Goal: Check status

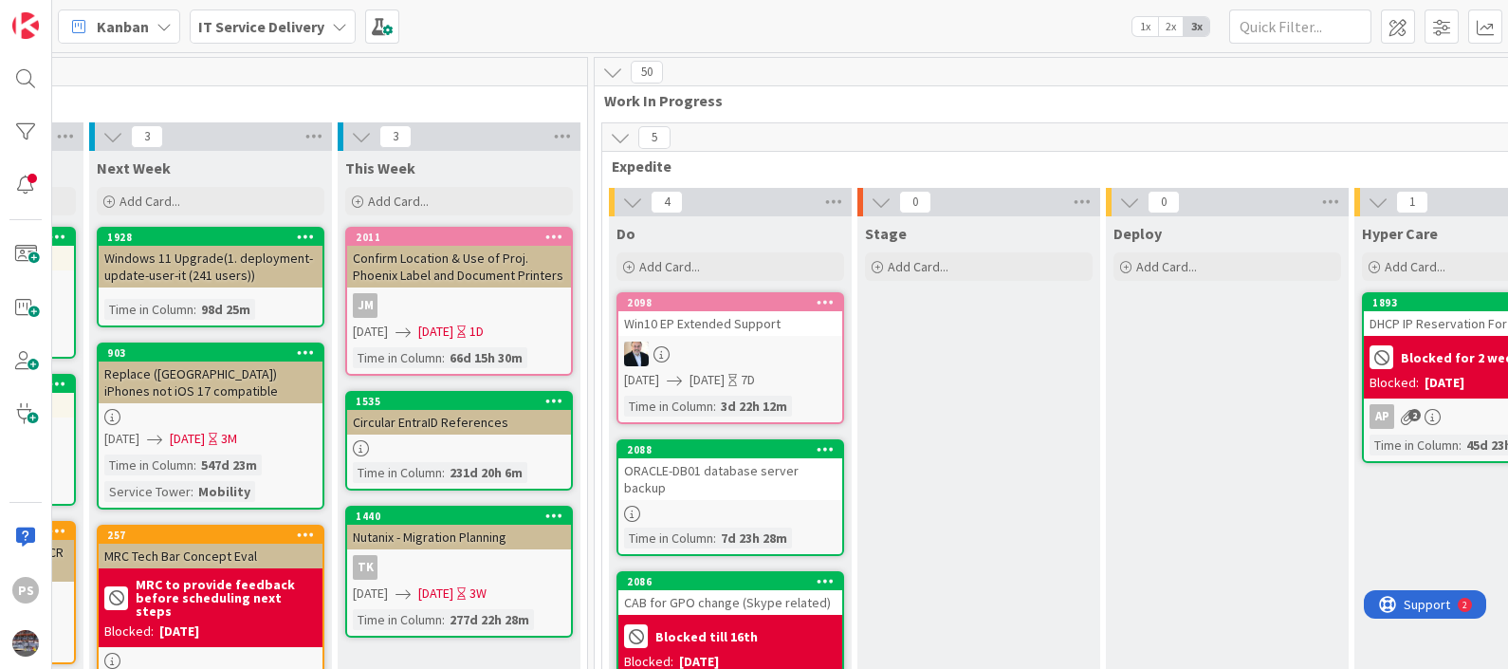
scroll to position [0, 725]
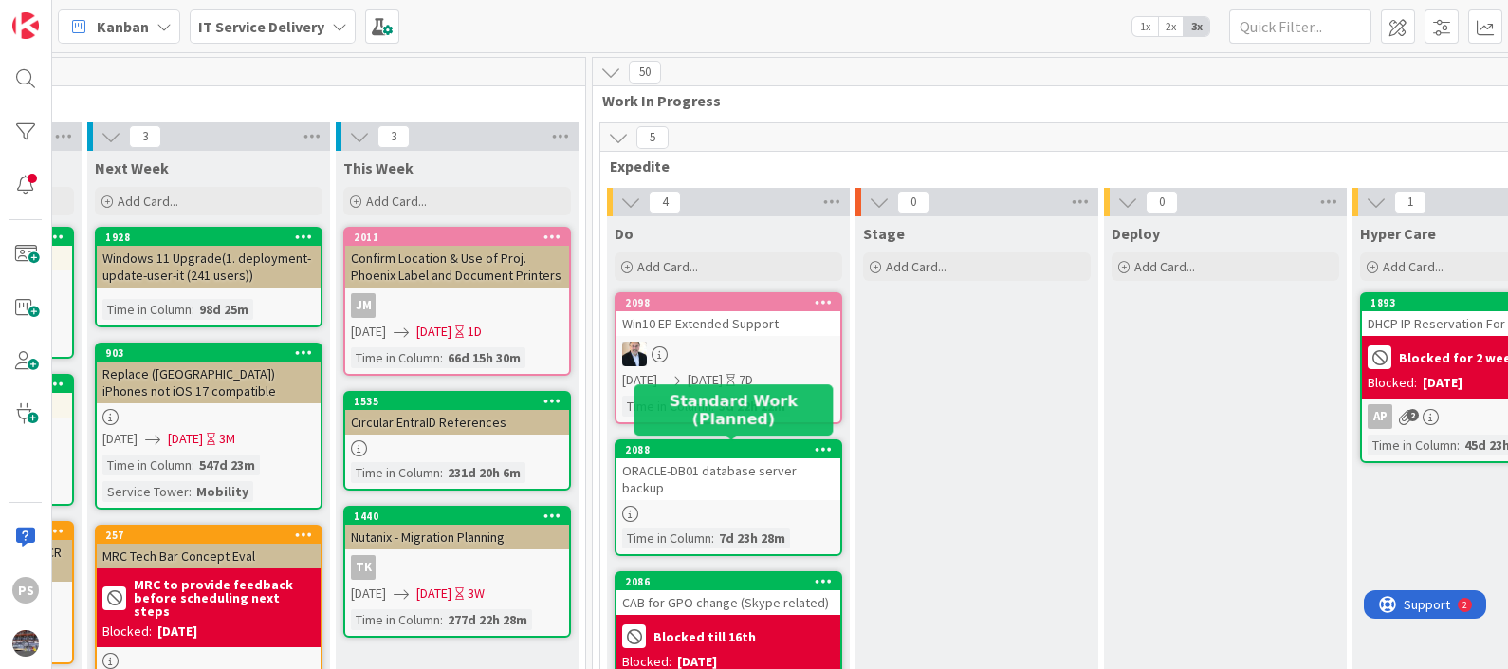
click at [735, 446] on div "2088" at bounding box center [732, 449] width 215 height 13
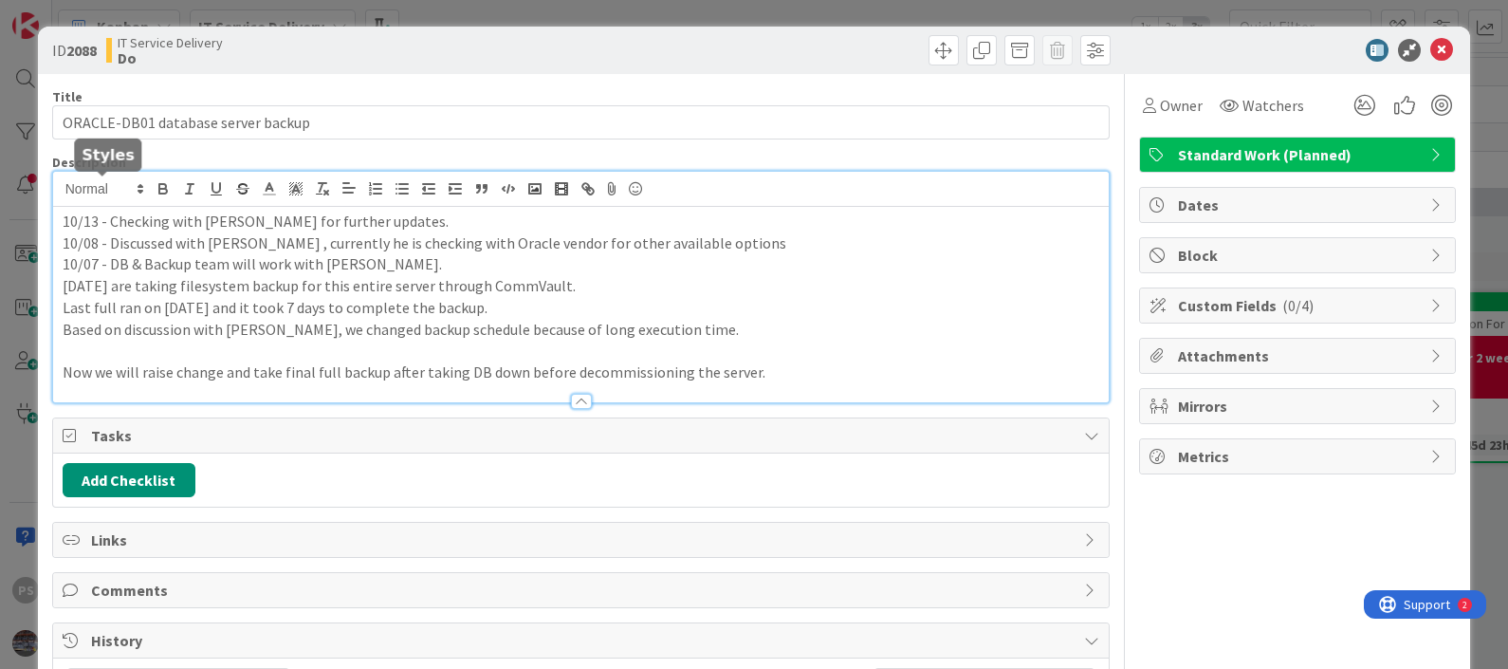
click at [63, 195] on div "10/13 - Checking with [PERSON_NAME] for further updates. 10/08 - Discussed with…" at bounding box center [581, 287] width 1056 height 230
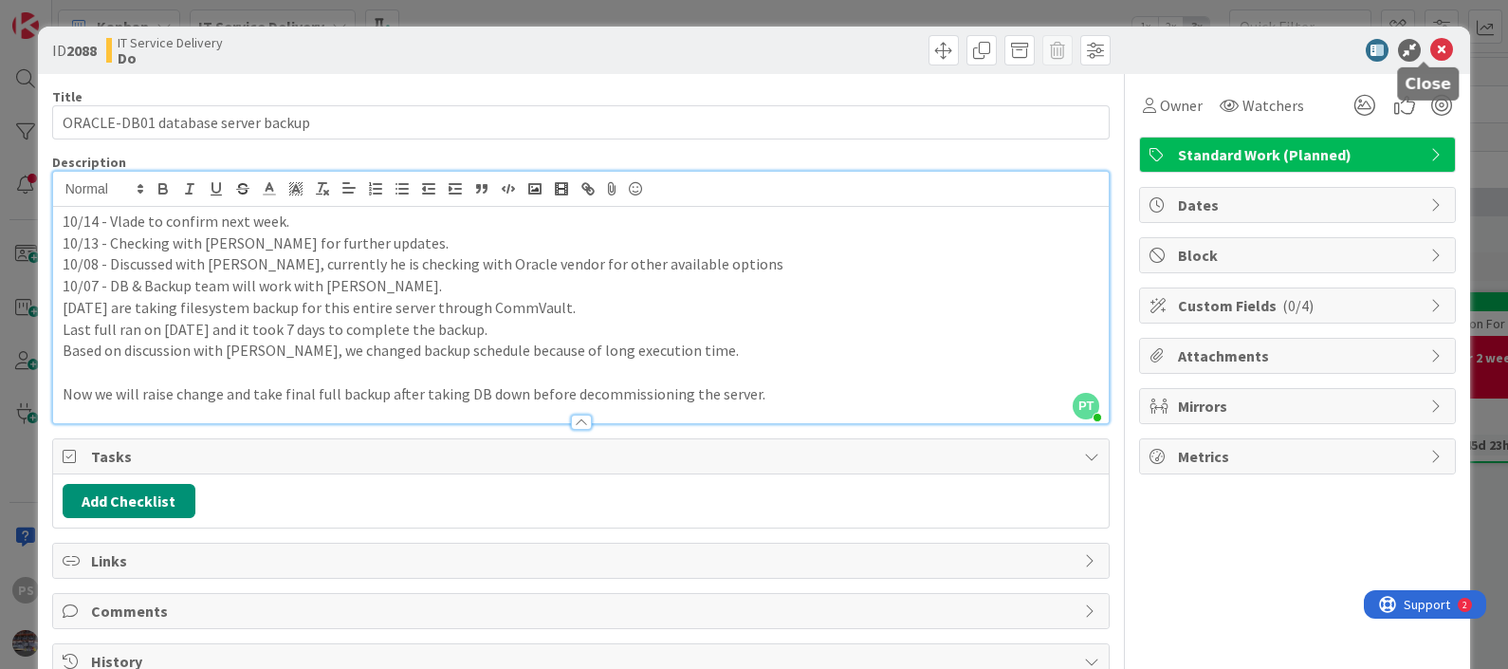
click at [1430, 53] on icon at bounding box center [1441, 50] width 23 height 23
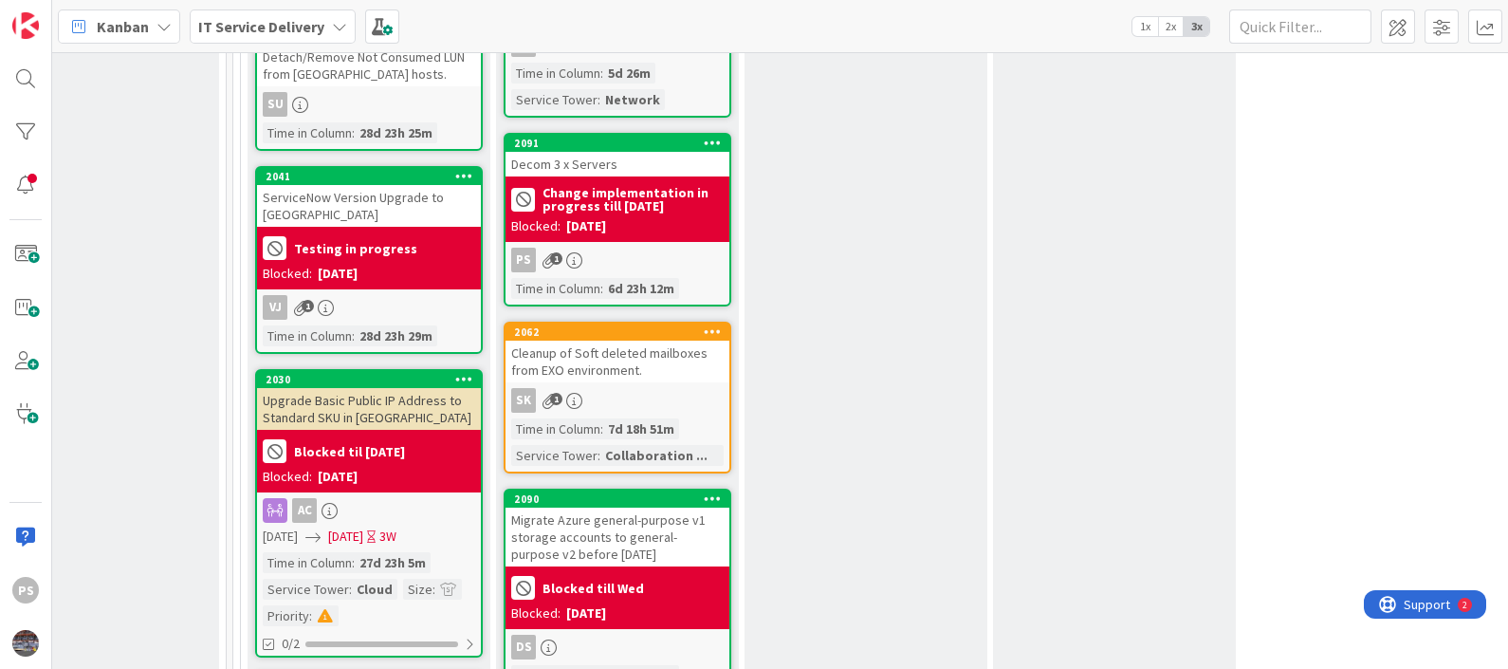
scroll to position [1659, 1084]
